Goal: Communication & Community: Answer question/provide support

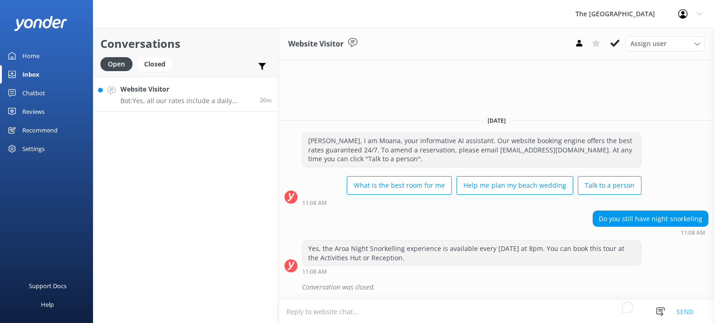
click at [190, 99] on p "Bot: Yes, all our rates include a daily cooked full breakfast." at bounding box center [186, 101] width 132 height 8
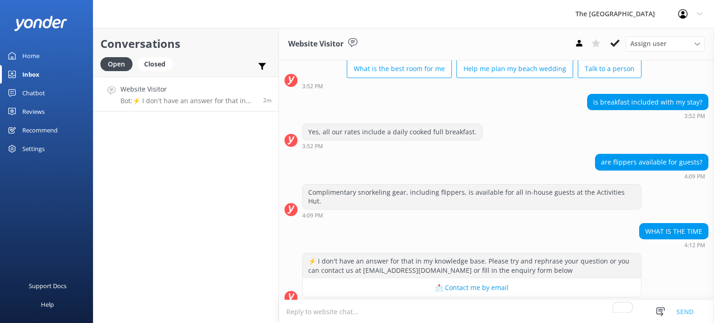
scroll to position [69, 0]
click at [368, 312] on textarea "To enrich screen reader interactions, please activate Accessibility in Grammarl…" at bounding box center [496, 311] width 435 height 23
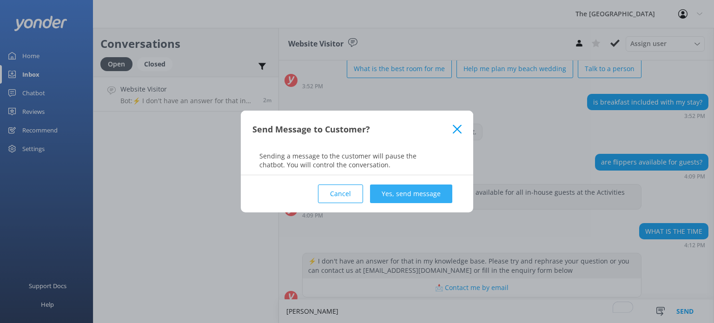
type textarea "[PERSON_NAME]"
click at [405, 189] on button "Yes, send message" at bounding box center [411, 193] width 82 height 19
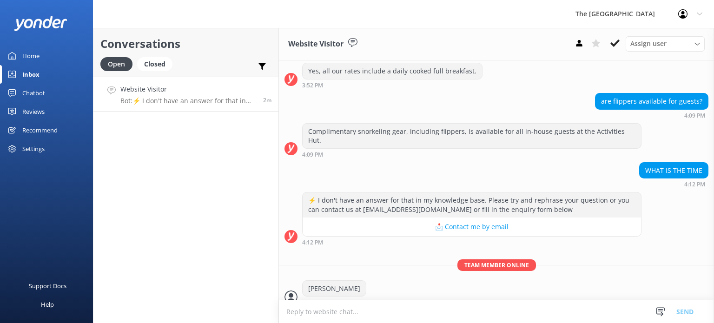
scroll to position [129, 0]
click at [334, 310] on textarea "To enrich screen reader interactions, please activate Accessibility in Grammarl…" at bounding box center [496, 311] width 435 height 23
paste textarea "The Activities Hut at [GEOGRAPHIC_DATA] is open daily from 8:30am to 5:30pm. Th…"
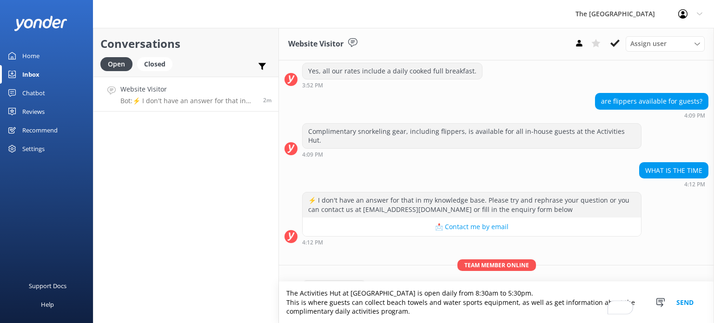
scroll to position [148, 0]
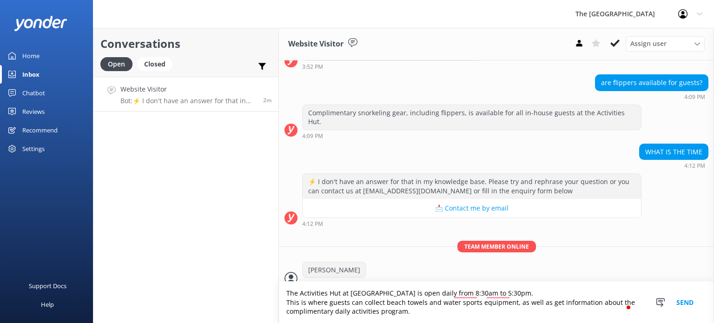
type textarea "The Activities Hut at [GEOGRAPHIC_DATA] is open daily from 8:30am to 5:30pm. Th…"
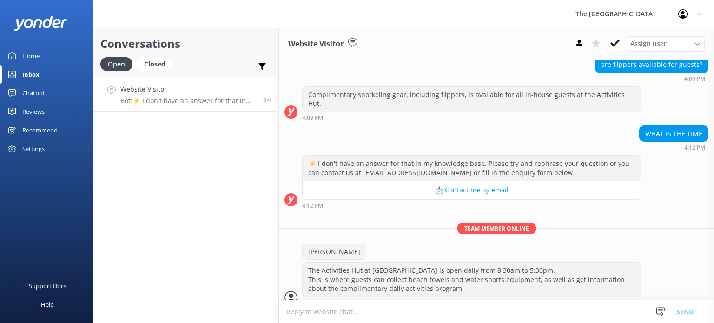
scroll to position [166, 0]
